Goal: Navigation & Orientation: Find specific page/section

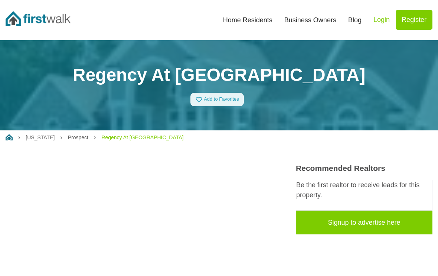
click at [259, 19] on link "Home Residents" at bounding box center [247, 20] width 61 height 16
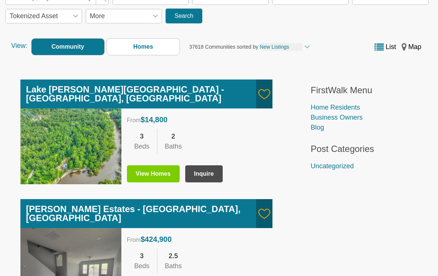
scroll to position [134, 0]
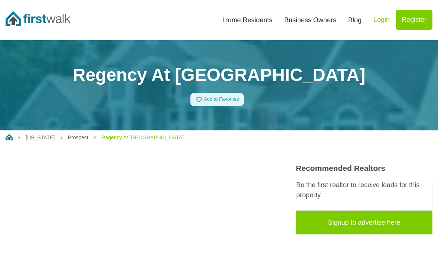
click at [384, 14] on link "Login" at bounding box center [381, 20] width 28 height 20
click at [144, 139] on link "Regency At [GEOGRAPHIC_DATA]" at bounding box center [142, 137] width 82 height 6
click at [380, 23] on link "Login" at bounding box center [381, 20] width 28 height 20
